Goal: Submit feedback/report problem

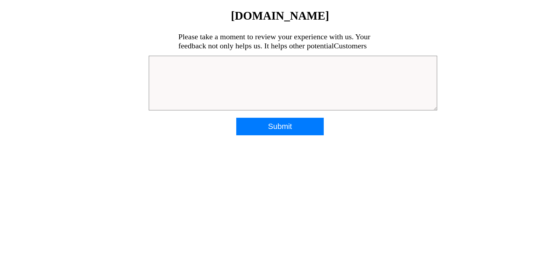
click at [263, 76] on textarea at bounding box center [293, 83] width 288 height 55
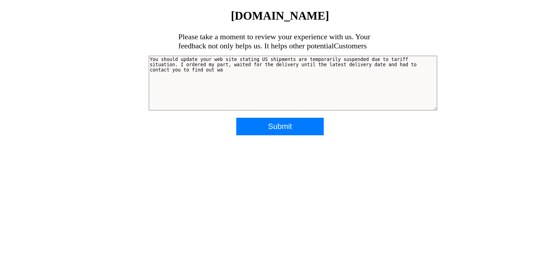
click at [275, 75] on textarea "You should update your web site stating US shipments are temporarily suspended …" at bounding box center [293, 83] width 288 height 55
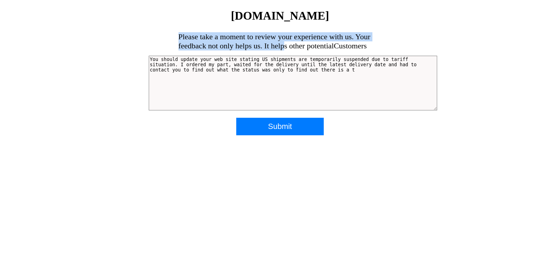
drag, startPoint x: 286, startPoint y: 21, endPoint x: 285, endPoint y: 57, distance: 36.4
click at [285, 57] on div "[DOMAIN_NAME] Please take a moment to review your experience with us. Your feed…" at bounding box center [280, 71] width 262 height 125
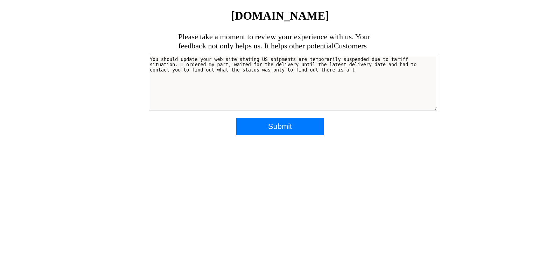
click at [337, 69] on textarea "You should update your web site stating US shipments are temporarily suspended …" at bounding box center [293, 83] width 288 height 55
drag, startPoint x: 336, startPoint y: 145, endPoint x: 340, endPoint y: 151, distance: 7.3
click at [339, 138] on html "[DOMAIN_NAME] Please take a moment to review your experience with us. Your feed…" at bounding box center [280, 69] width 560 height 138
drag, startPoint x: 344, startPoint y: 154, endPoint x: 319, endPoint y: 168, distance: 28.5
click at [319, 138] on html "[DOMAIN_NAME] Please take a moment to review your experience with us. Your feed…" at bounding box center [280, 69] width 560 height 138
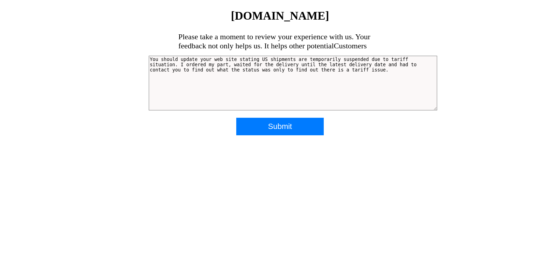
click at [370, 72] on textarea "You should update your web site stating US shipments are temporarily suspended …" at bounding box center [293, 83] width 288 height 55
type textarea "You should update your web site stating US shipments are temporarily suspended …"
click at [288, 127] on input "Submit" at bounding box center [279, 126] width 87 height 17
